Goal: Transaction & Acquisition: Purchase product/service

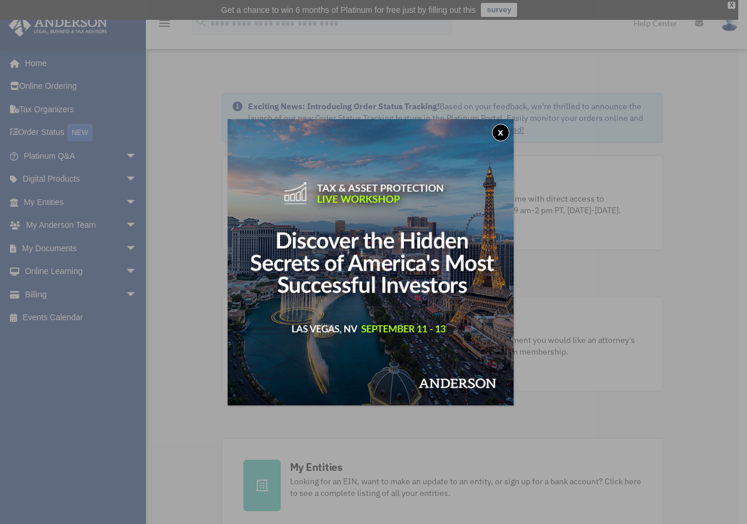
click at [503, 131] on button "x" at bounding box center [501, 133] width 18 height 18
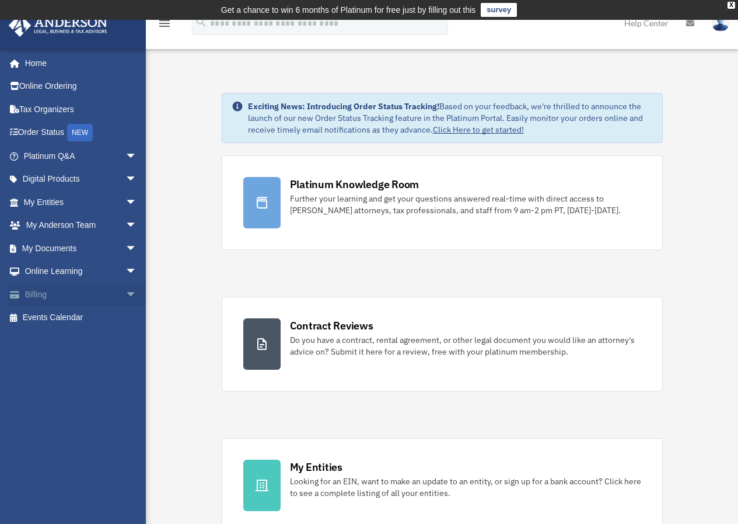
click at [125, 289] on span "arrow_drop_down" at bounding box center [136, 294] width 23 height 24
click at [68, 318] on link "$ Open Invoices" at bounding box center [85, 318] width 138 height 24
click at [61, 319] on link "$ Open Invoices" at bounding box center [85, 318] width 138 height 24
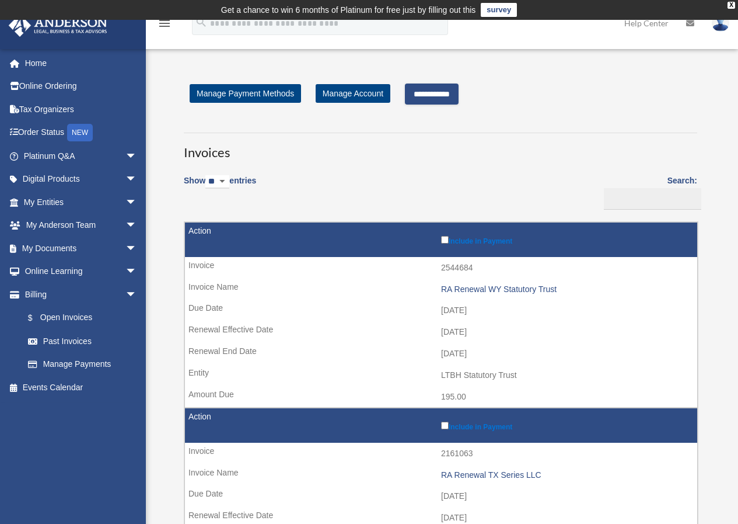
click at [454, 95] on input "**********" at bounding box center [432, 93] width 54 height 21
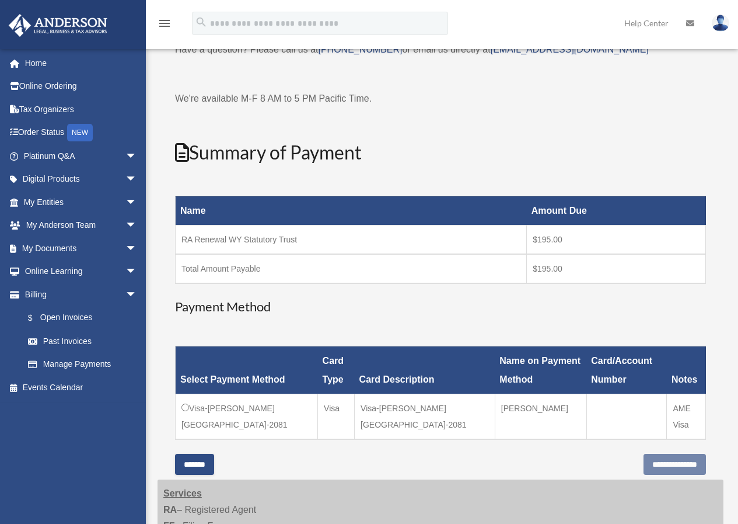
scroll to position [117, 0]
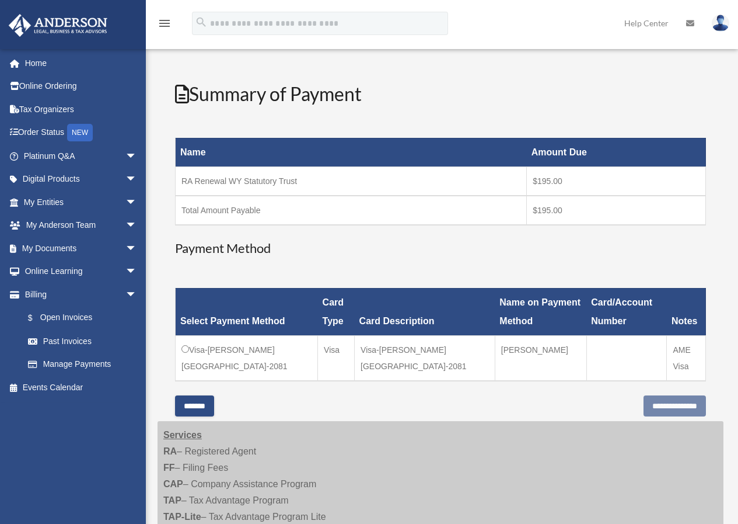
click at [184, 353] on td "Visa-Brett-Macauley-2081" at bounding box center [247, 358] width 142 height 46
click at [653, 407] on input "**********" at bounding box center [675, 405] width 62 height 21
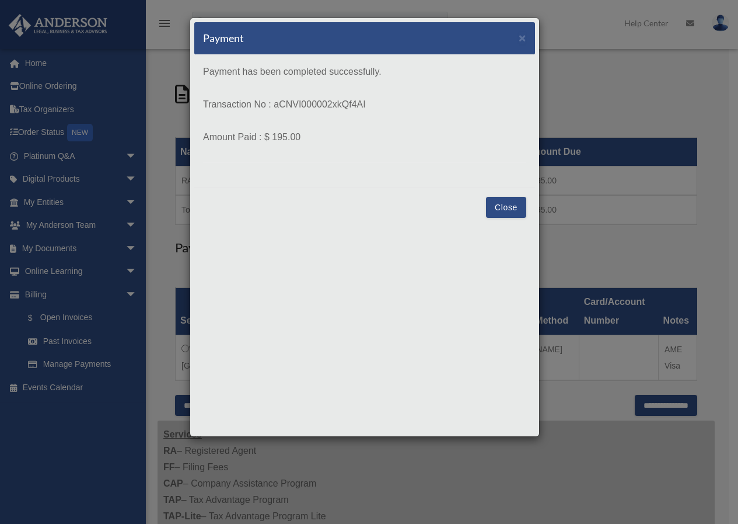
click at [505, 209] on button "Close" at bounding box center [506, 207] width 40 height 21
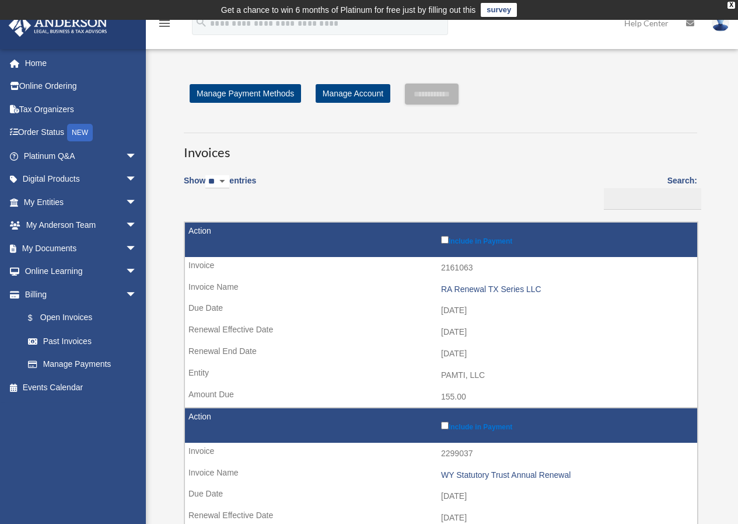
click at [717, 29] on img at bounding box center [721, 23] width 18 height 17
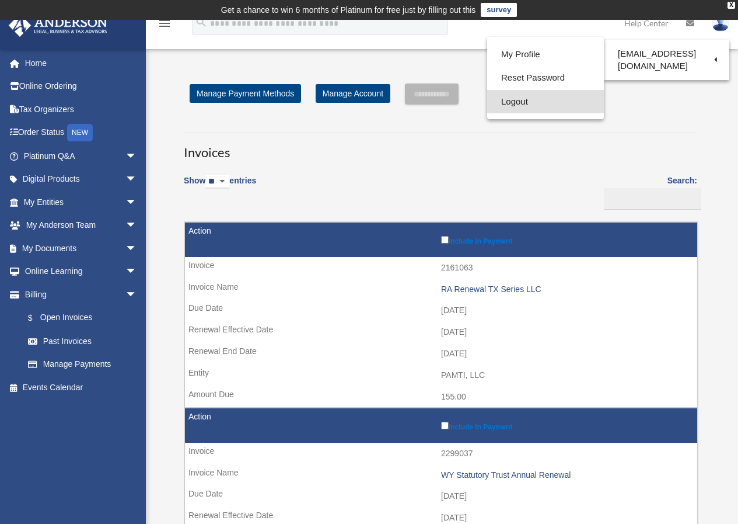
click at [499, 101] on link "Logout" at bounding box center [545, 102] width 117 height 24
